Goal: Task Accomplishment & Management: Manage account settings

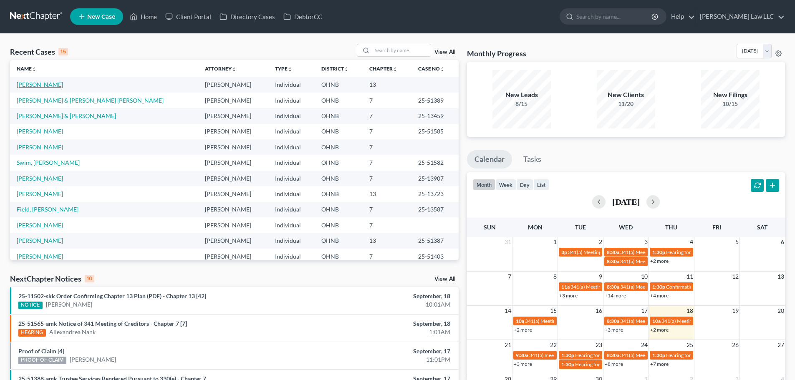
click at [40, 86] on link "[PERSON_NAME]" at bounding box center [40, 84] width 46 height 7
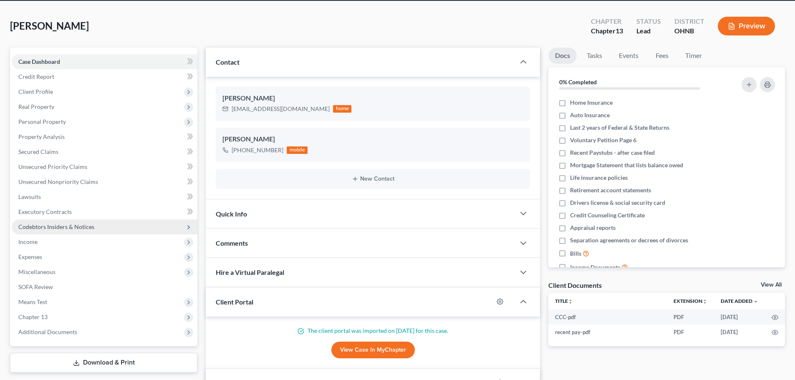
scroll to position [83, 0]
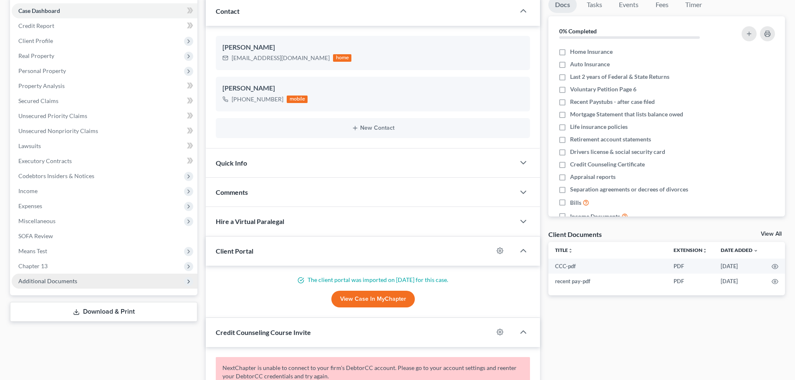
click at [50, 284] on span "Additional Documents" at bounding box center [47, 281] width 59 height 7
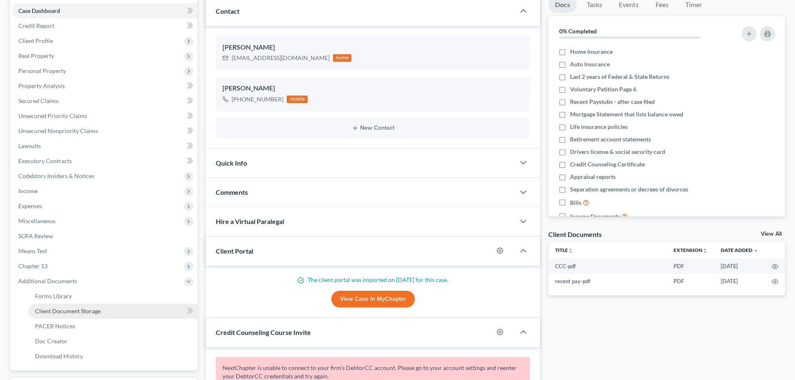
click at [62, 311] on span "Client Document Storage" at bounding box center [68, 311] width 66 height 7
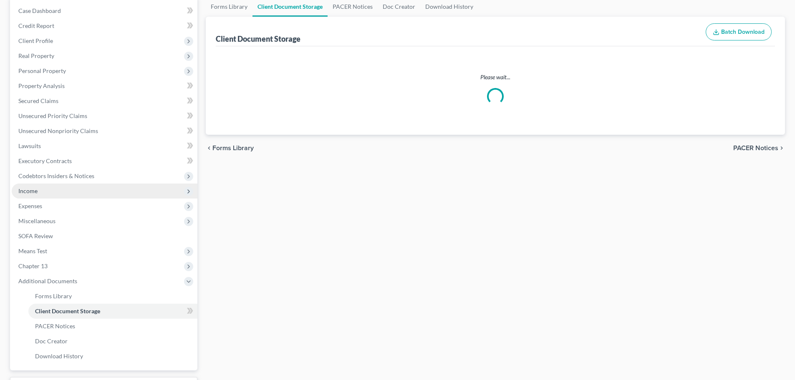
scroll to position [1, 0]
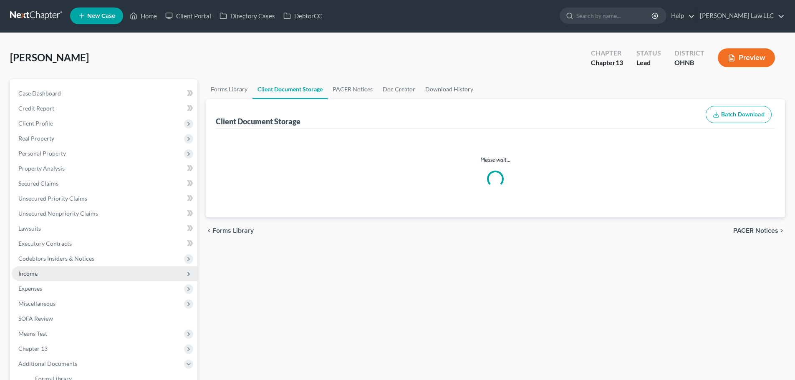
select select "20"
select select "5"
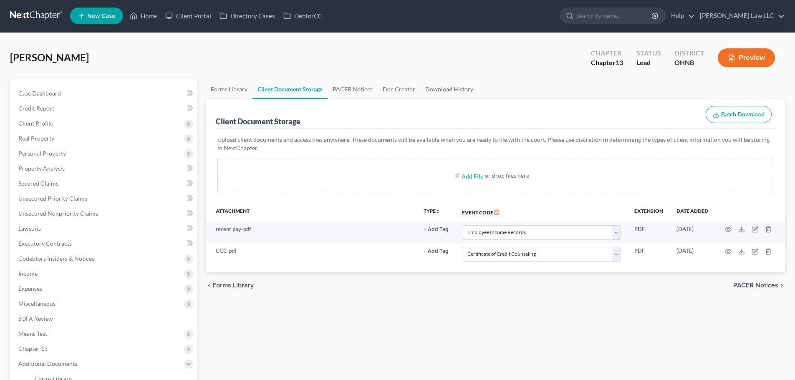
scroll to position [0, 0]
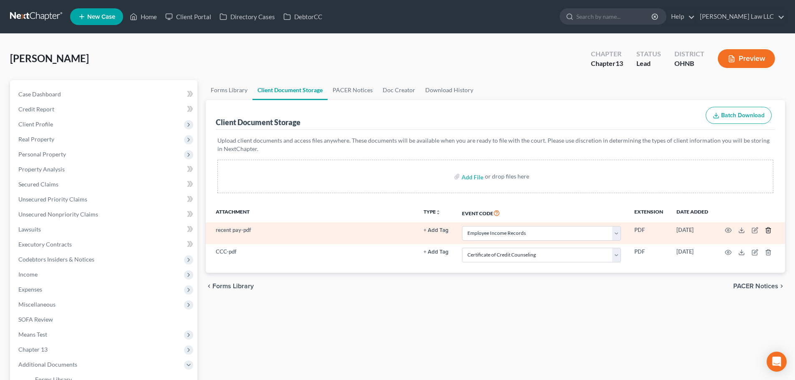
click at [769, 230] on line "button" at bounding box center [769, 231] width 0 height 2
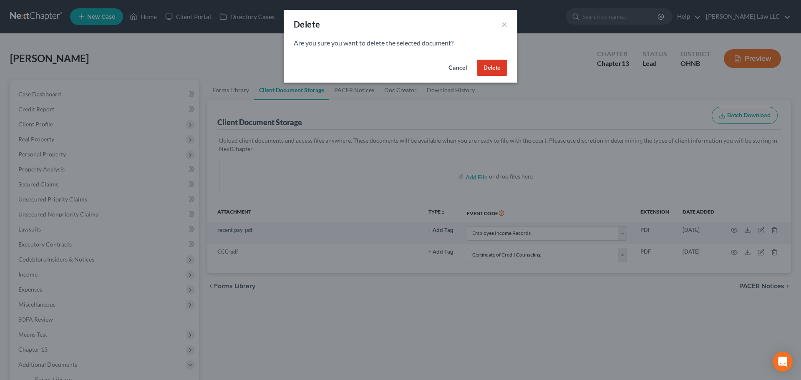
click at [488, 63] on button "Delete" at bounding box center [492, 68] width 30 height 17
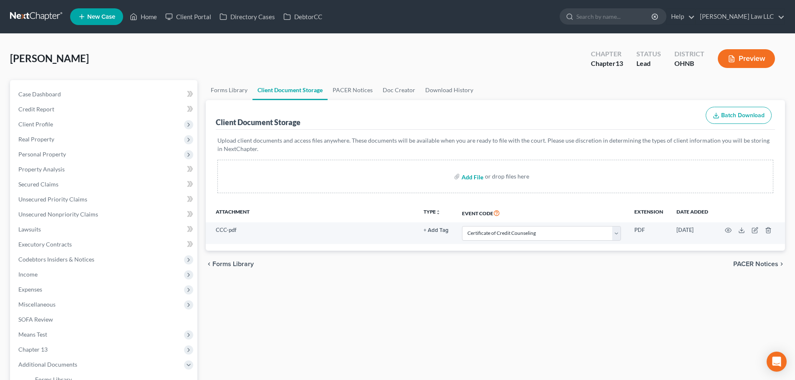
click at [478, 178] on input "file" at bounding box center [472, 176] width 20 height 15
type input "C:\fakepath\RECENT PAY BOTH.pdf"
select select "5"
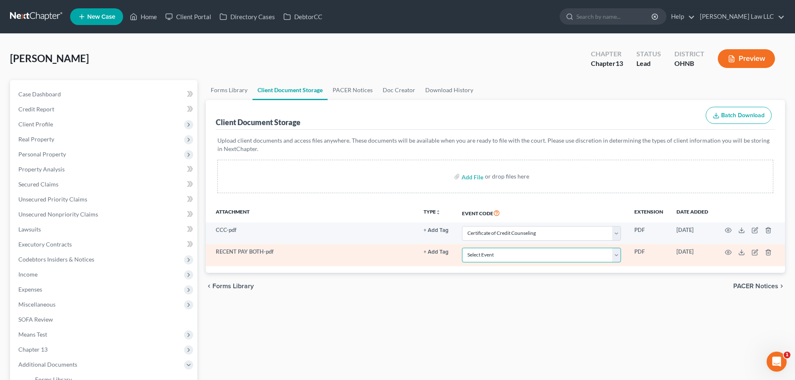
click at [561, 253] on select "Select Event 20 Largest Unsecured Creditors Amended List of Creditors (Fee) Ame…" at bounding box center [541, 255] width 159 height 15
select select "20"
click at [462, 248] on select "Select Event 20 Largest Unsecured Creditors Amended List of Creditors (Fee) Ame…" at bounding box center [541, 255] width 159 height 15
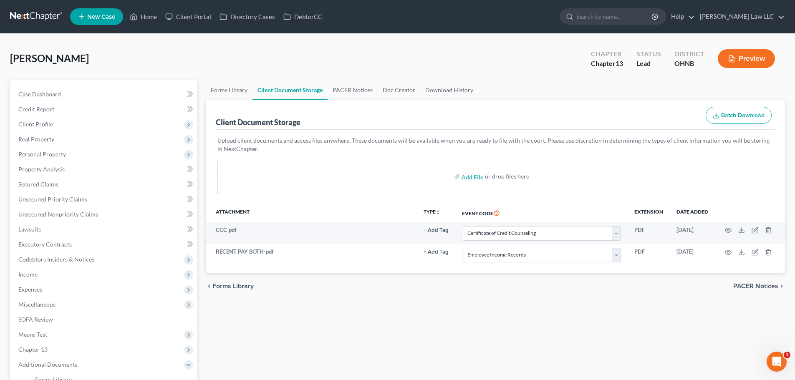
click at [531, 326] on div "Forms Library Client Document Storage PACER Notices Doc Creator Download Histor…" at bounding box center [496, 280] width 588 height 400
click at [352, 93] on link "PACER Notices" at bounding box center [353, 90] width 50 height 20
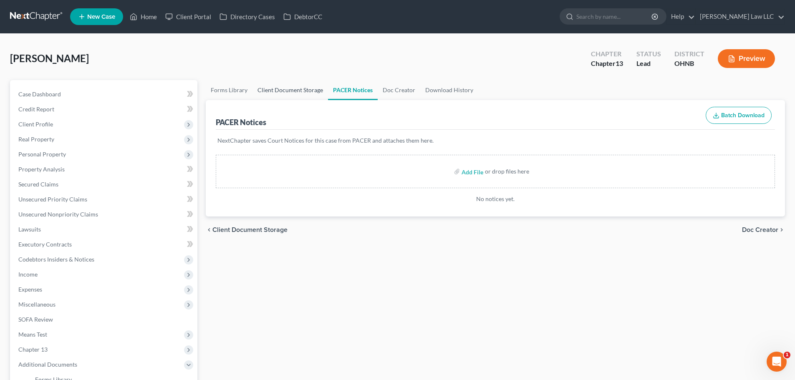
click at [282, 94] on link "Client Document Storage" at bounding box center [291, 90] width 76 height 20
select select "5"
select select "20"
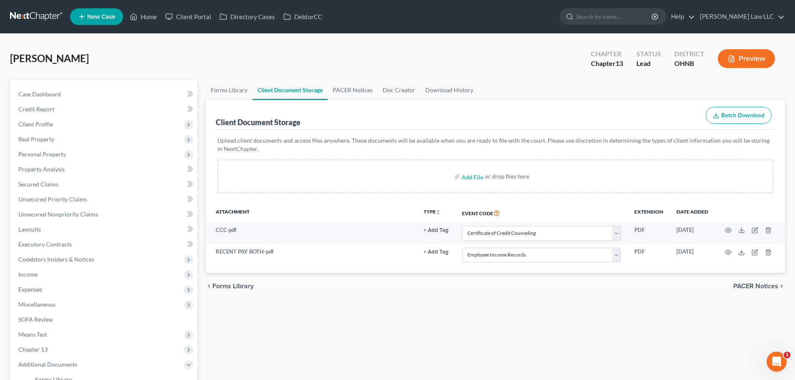
click at [362, 320] on div "Forms Library Client Document Storage PACER Notices Doc Creator Download Histor…" at bounding box center [496, 280] width 588 height 400
click at [346, 311] on div "Forms Library Client Document Storage PACER Notices Doc Creator Download Histor…" at bounding box center [496, 280] width 588 height 400
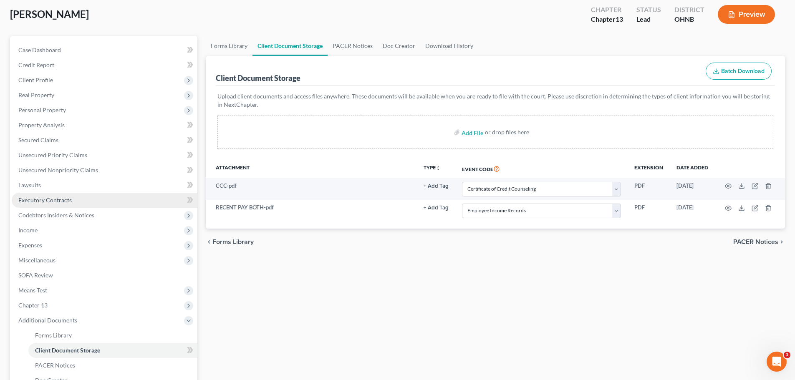
scroll to position [83, 0]
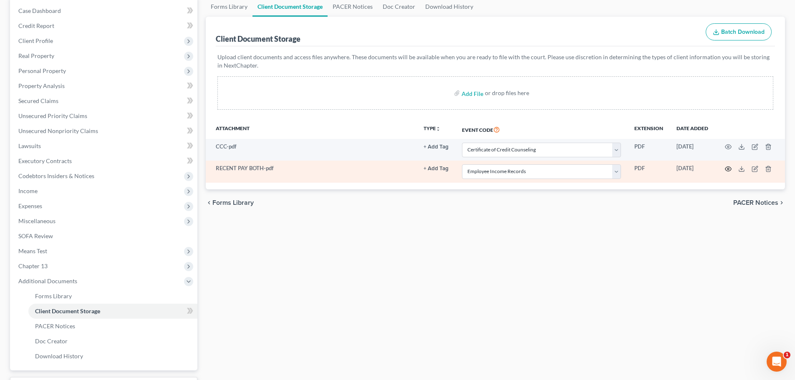
click at [729, 169] on icon "button" at bounding box center [728, 169] width 7 height 7
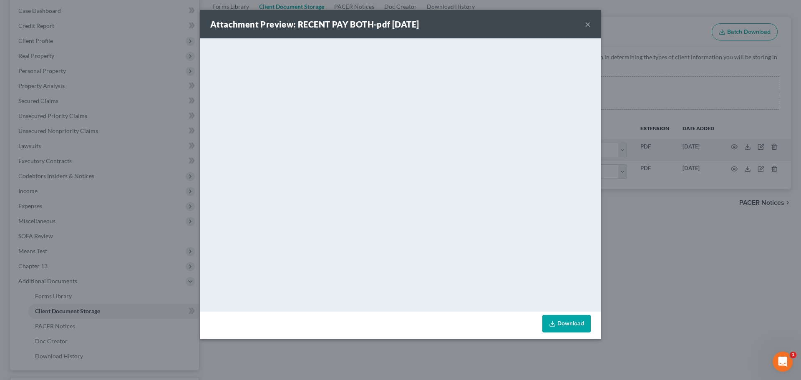
click at [589, 27] on button "×" at bounding box center [588, 24] width 6 height 10
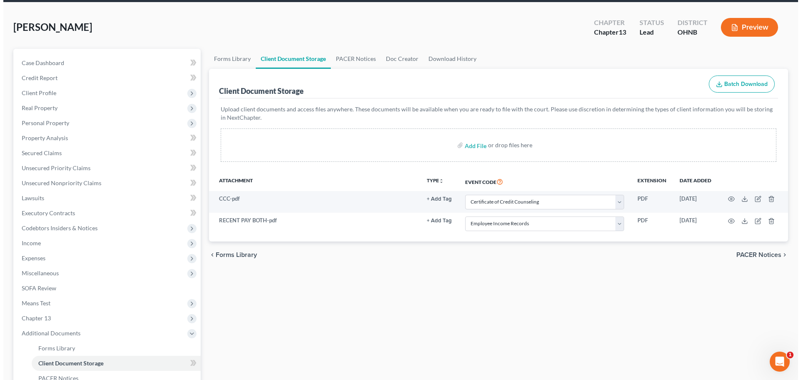
scroll to position [0, 0]
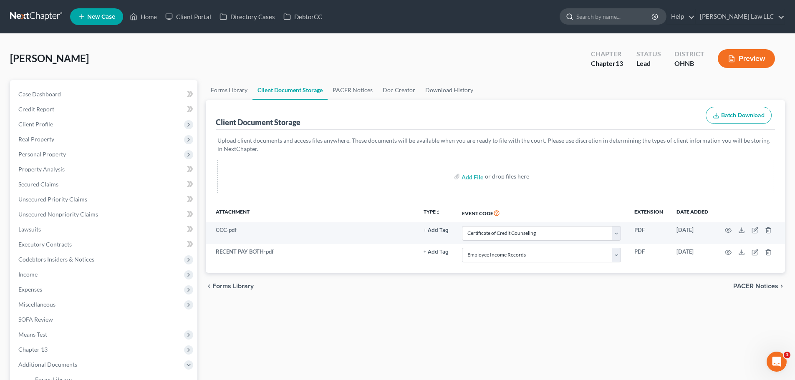
click at [606, 10] on input "search" at bounding box center [614, 16] width 76 height 15
type input "[PERSON_NAME]"
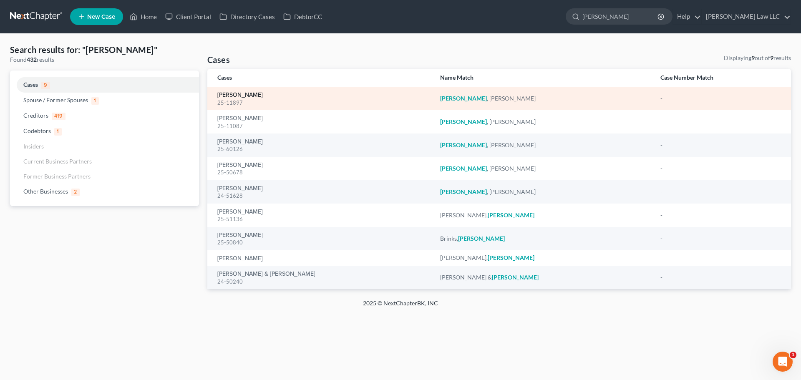
click at [249, 95] on link "[PERSON_NAME]" at bounding box center [239, 95] width 45 height 6
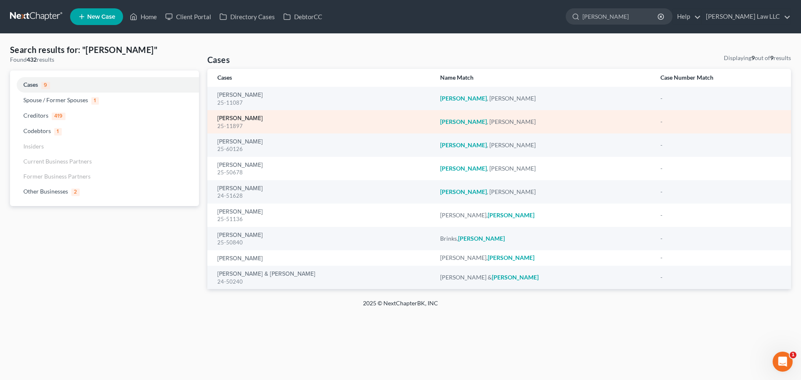
click at [250, 116] on link "[PERSON_NAME]" at bounding box center [239, 119] width 45 height 6
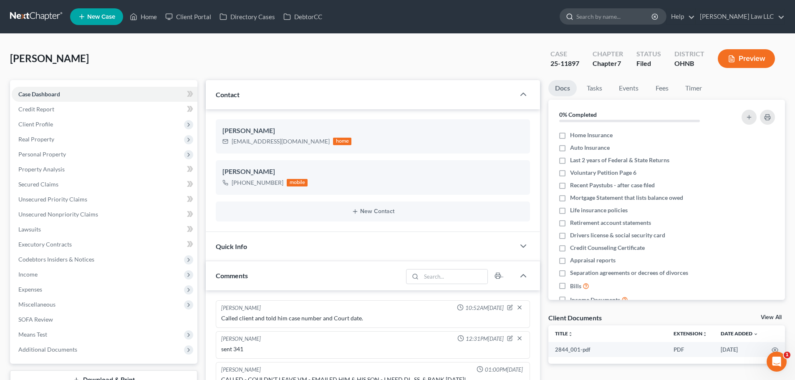
click at [622, 17] on input "search" at bounding box center [614, 16] width 76 height 15
type input "[PERSON_NAME]"
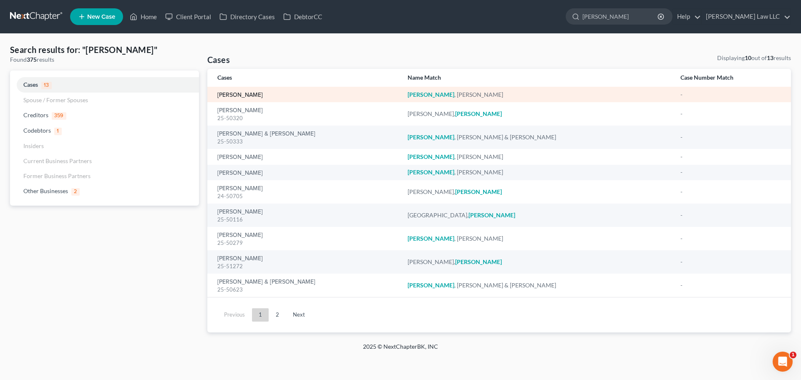
click at [240, 93] on link "[PERSON_NAME]" at bounding box center [239, 95] width 45 height 6
